Goal: Communication & Community: Answer question/provide support

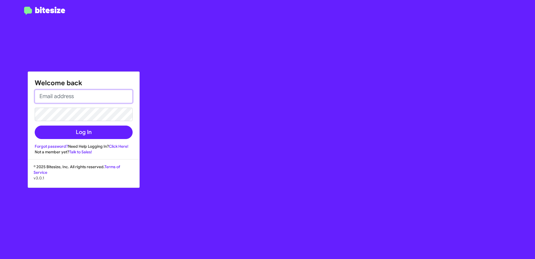
click at [79, 97] on input "email" at bounding box center [84, 96] width 98 height 13
type input "[EMAIL_ADDRESS][DOMAIN_NAME]"
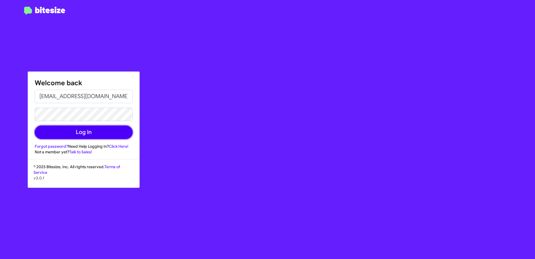
drag, startPoint x: 95, startPoint y: 133, endPoint x: 98, endPoint y: 134, distance: 2.9
click at [97, 134] on button "Log In" at bounding box center [84, 131] width 98 height 13
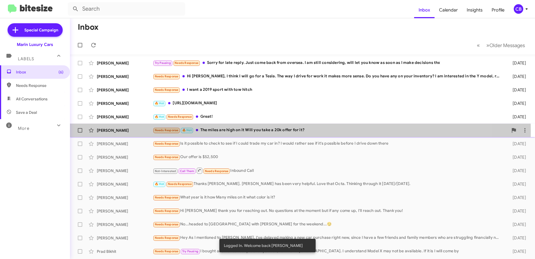
click at [227, 131] on div "Needs Response 🔥 Hot The miles are high on it Will you take a 20k offer for it?" at bounding box center [331, 130] width 356 height 6
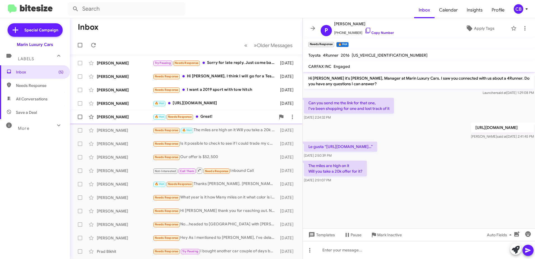
click at [217, 117] on div "🔥 Hot Needs Response Great!" at bounding box center [214, 116] width 123 height 6
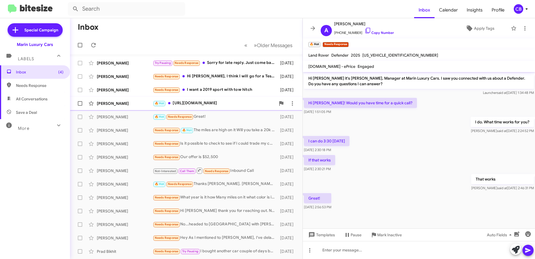
click at [219, 105] on div "🔥 Hot [URL][DOMAIN_NAME]" at bounding box center [214, 103] width 123 height 6
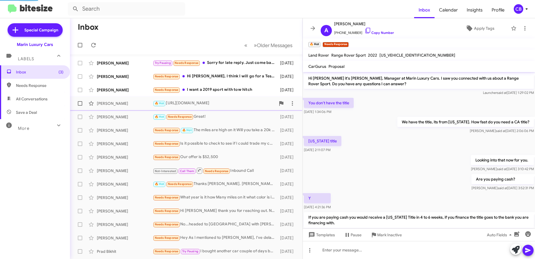
scroll to position [152, 0]
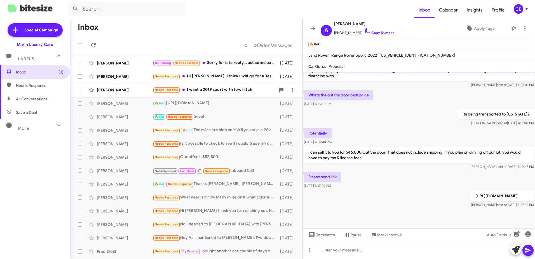
click at [217, 90] on div "Needs Response I want a 2019 sport with tow hitch" at bounding box center [214, 90] width 123 height 6
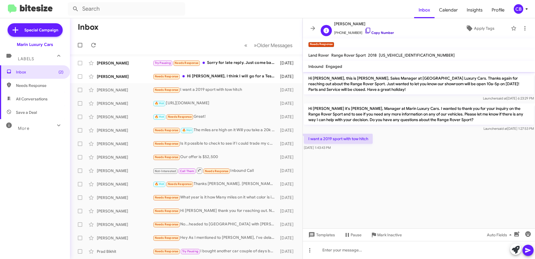
click at [365, 33] on icon at bounding box center [368, 30] width 7 height 7
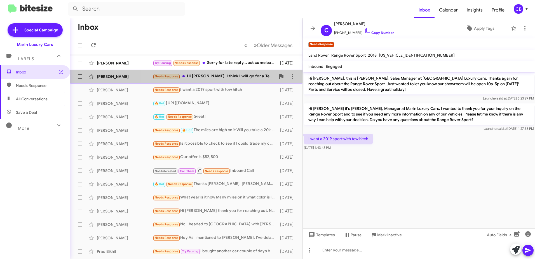
click at [235, 76] on div "Needs Response Hi [PERSON_NAME], I think I will go for a [PERSON_NAME]. The way…" at bounding box center [214, 76] width 123 height 6
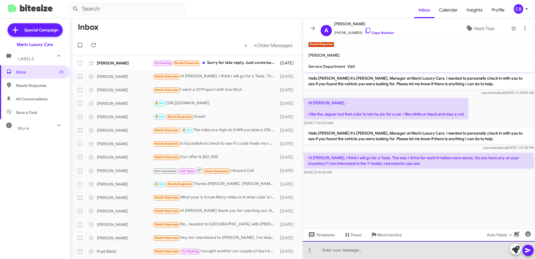
click at [346, 248] on div at bounding box center [419, 250] width 232 height 18
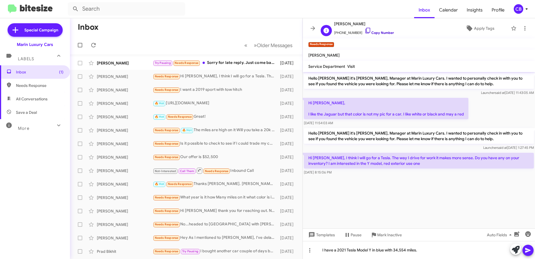
click at [365, 33] on icon at bounding box center [368, 30] width 7 height 7
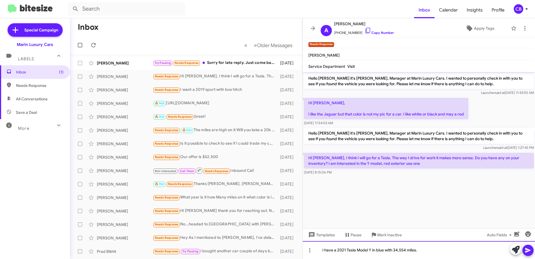
click at [440, 253] on div "I have a 2021 Tesla Model Y in blue with 34,554 miles." at bounding box center [419, 250] width 232 height 18
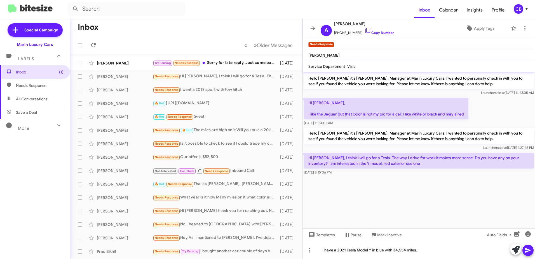
click at [530, 251] on icon at bounding box center [528, 250] width 7 height 7
click at [235, 62] on div "Try Pausing Needs Response Sorry for late reply. Just come back from oversea. I…" at bounding box center [214, 63] width 123 height 6
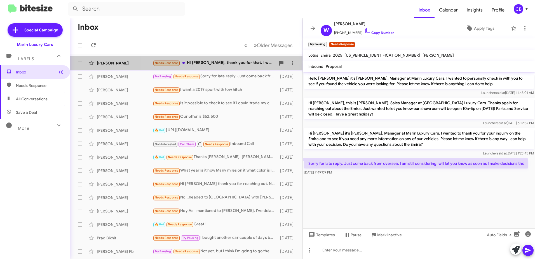
click at [228, 68] on div "[PERSON_NAME] Needs Response Hi [PERSON_NAME], thank you for that. I would not …" at bounding box center [186, 62] width 224 height 11
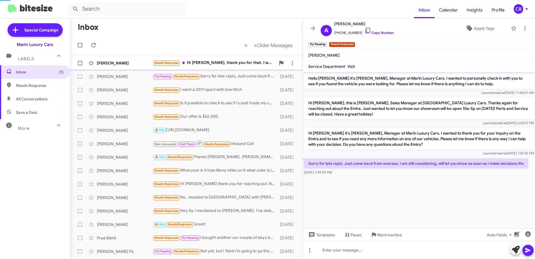
scroll to position [15, 0]
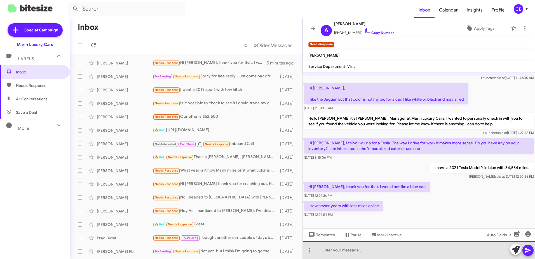
click at [343, 251] on div at bounding box center [419, 250] width 232 height 18
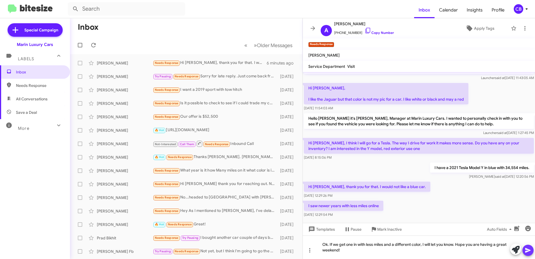
click at [529, 251] on icon at bounding box center [528, 250] width 7 height 7
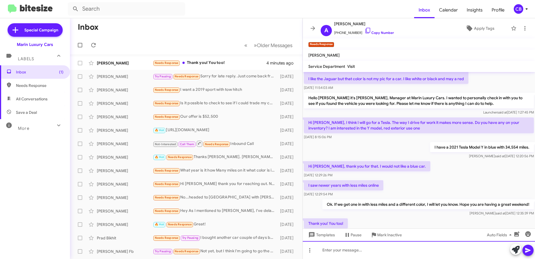
scroll to position [0, 0]
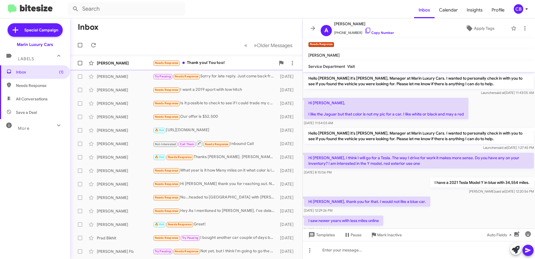
click at [207, 62] on div "Needs Response Thank you! You too!" at bounding box center [214, 63] width 123 height 6
